Goal: Communication & Community: Answer question/provide support

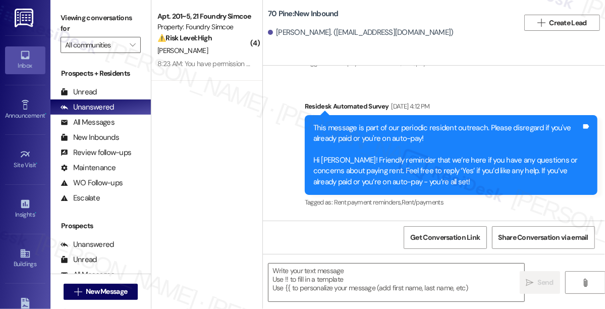
type textarea "Fetching suggested responses. Please feel free to read through the conversation…"
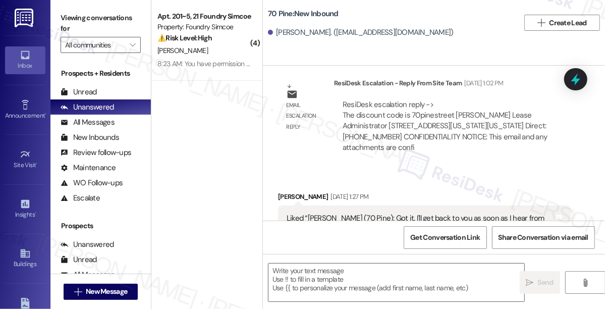
scroll to position [2426, 0]
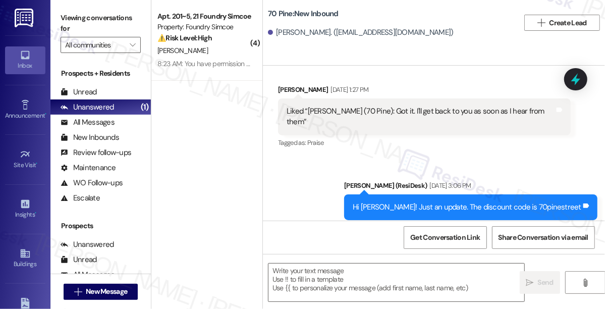
click at [592, 41] on div "70 Pine: New Inbound [PERSON_NAME]. ([EMAIL_ADDRESS][DOMAIN_NAME])  Create Lead" at bounding box center [434, 23] width 342 height 40
